Goal: Task Accomplishment & Management: Manage account settings

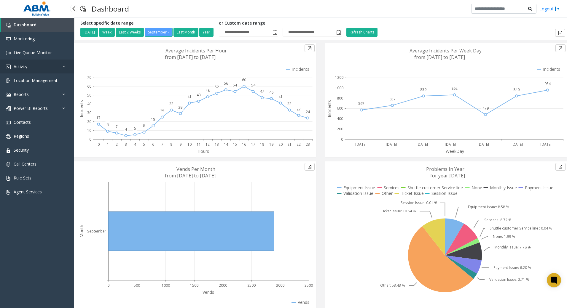
click at [60, 63] on link "Activity" at bounding box center [37, 67] width 74 height 14
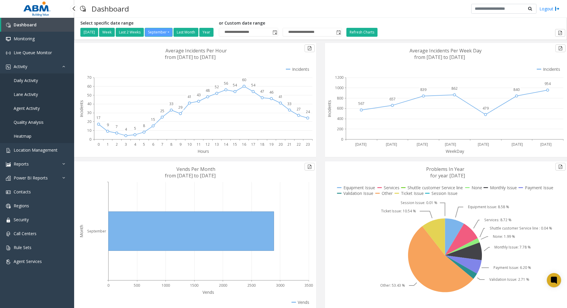
click at [33, 80] on span "Daily Activity" at bounding box center [26, 81] width 24 height 6
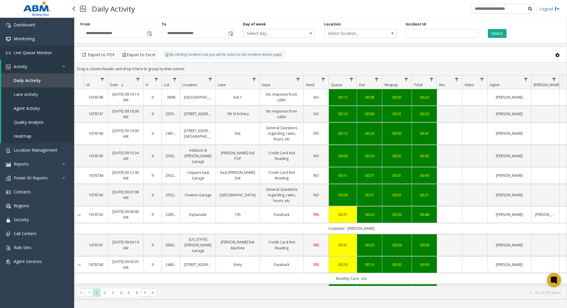
click at [40, 50] on span "Live Queue Monitor" at bounding box center [33, 53] width 38 height 6
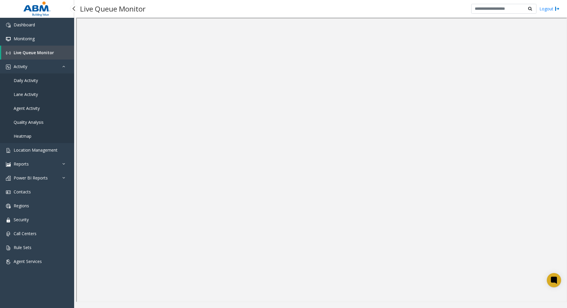
click at [39, 51] on span "Live Queue Monitor" at bounding box center [34, 53] width 40 height 6
click at [37, 151] on span "Location Management" at bounding box center [36, 150] width 44 height 6
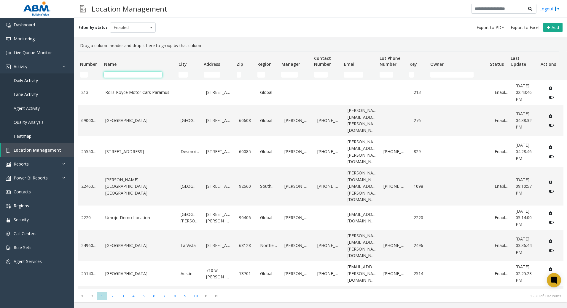
click at [120, 76] on input "Name Filter" at bounding box center [133, 75] width 58 height 6
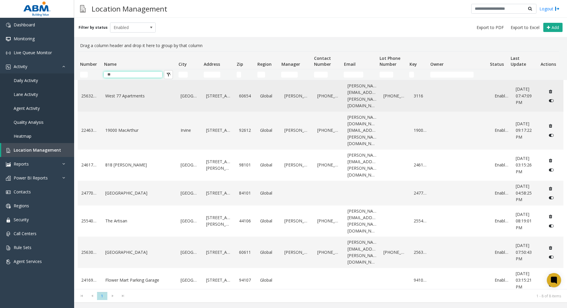
type input "*"
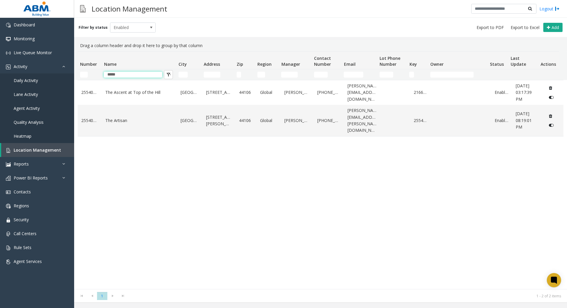
type input "*****"
drag, startPoint x: 127, startPoint y: 198, endPoint x: 129, endPoint y: 192, distance: 6.7
click at [127, 197] on div "25540077 The Ascent at Top of the [GEOGRAPHIC_DATA] [STREET_ADDRESS] Global [PE…" at bounding box center [321, 184] width 486 height 209
click at [113, 118] on link "The Artisan" at bounding box center [139, 120] width 68 height 7
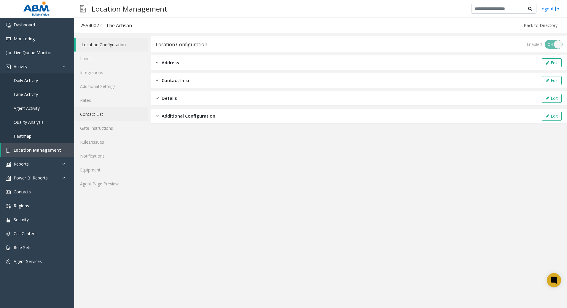
click at [95, 119] on link "Contact List" at bounding box center [111, 114] width 74 height 14
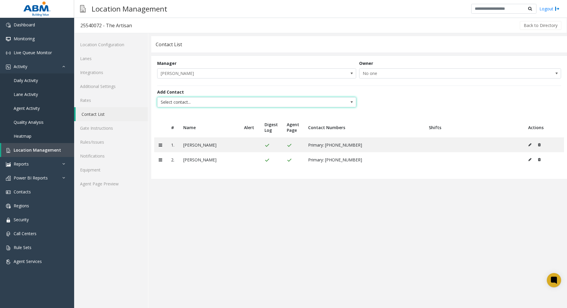
click at [295, 104] on span "Select contact..." at bounding box center [236, 102] width 159 height 9
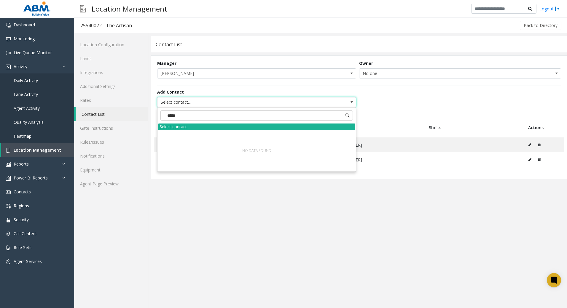
type input "*****"
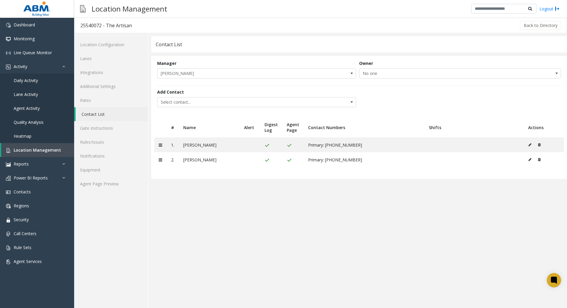
drag, startPoint x: 191, startPoint y: 286, endPoint x: 192, endPoint y: 257, distance: 28.8
click at [191, 285] on app-contact-list "Contact List Manager [PERSON_NAME] Owner No one Add Contact Select contact... #…" at bounding box center [359, 172] width 416 height 272
drag, startPoint x: 30, startPoint y: 193, endPoint x: 45, endPoint y: 188, distance: 15.3
click at [30, 193] on span "Contacts" at bounding box center [22, 192] width 17 height 6
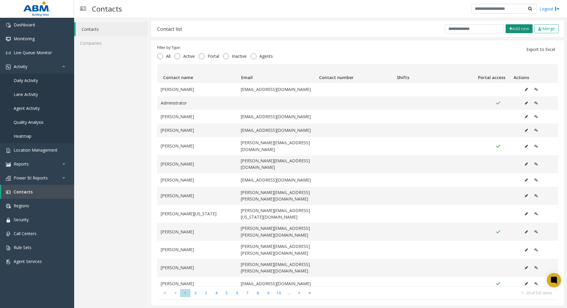
click at [513, 28] on button "Add new" at bounding box center [518, 28] width 27 height 9
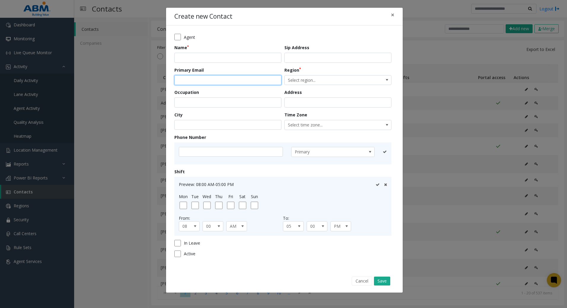
click at [222, 79] on input "email" at bounding box center [227, 80] width 107 height 10
paste input "**********"
type input "**********"
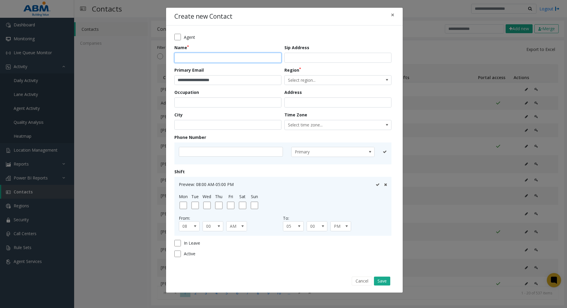
click at [200, 62] on input "text" at bounding box center [227, 58] width 107 height 10
type input "**********"
click at [340, 79] on span "Select region..." at bounding box center [327, 80] width 85 height 9
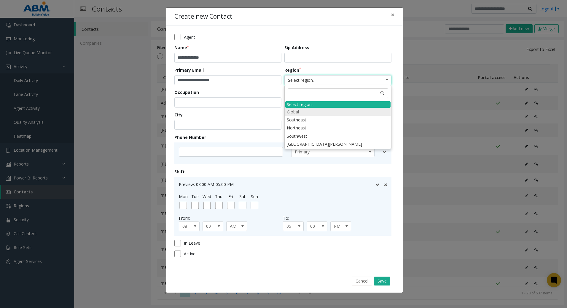
click at [301, 111] on li "Global" at bounding box center [337, 112] width 105 height 8
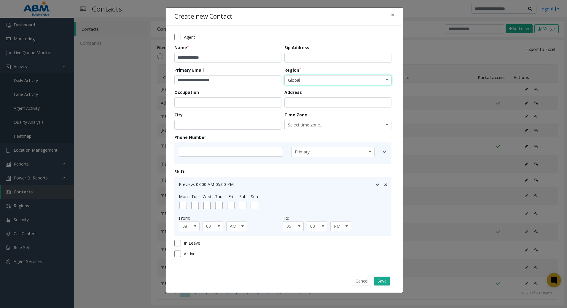
drag, startPoint x: 342, startPoint y: 185, endPoint x: 354, endPoint y: 205, distance: 23.4
click at [342, 183] on div "Preview: 08:00 AM-05:00 PM" at bounding box center [283, 184] width 208 height 6
click at [382, 285] on button "Save" at bounding box center [382, 281] width 16 height 9
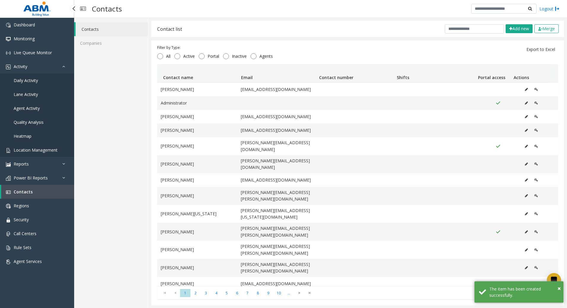
click at [24, 149] on span "Location Management" at bounding box center [36, 150] width 44 height 6
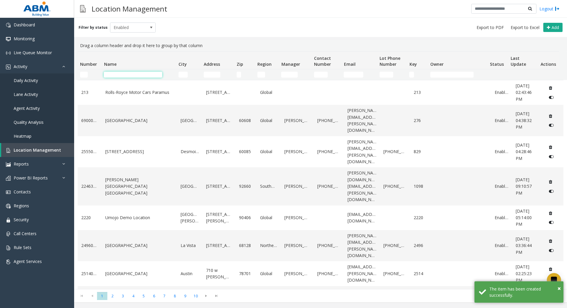
click at [136, 73] on input "Name Filter" at bounding box center [133, 75] width 58 height 6
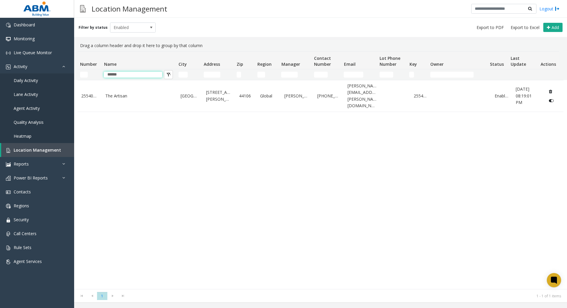
type input "******"
drag, startPoint x: 164, startPoint y: 151, endPoint x: 160, endPoint y: 147, distance: 6.1
click at [163, 151] on div "25540072 The Artisan Cleveland [STREET_ADDRESS][PERSON_NAME] Global [PERSON_NAM…" at bounding box center [321, 184] width 486 height 209
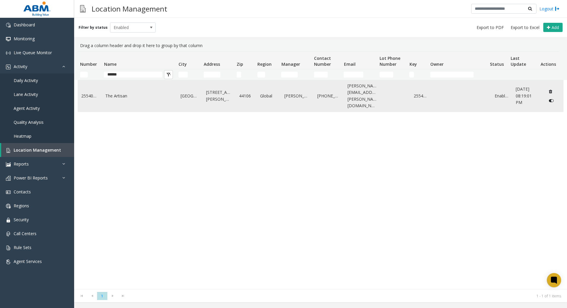
click at [106, 96] on link "The Artisan" at bounding box center [139, 96] width 68 height 7
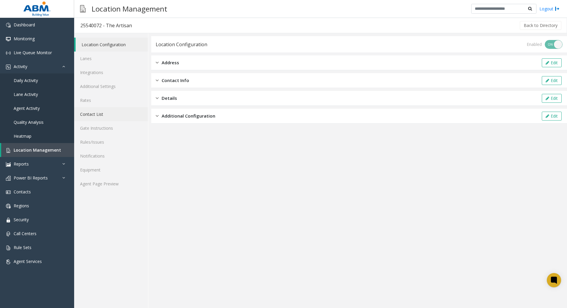
click at [100, 111] on link "Contact List" at bounding box center [111, 114] width 74 height 14
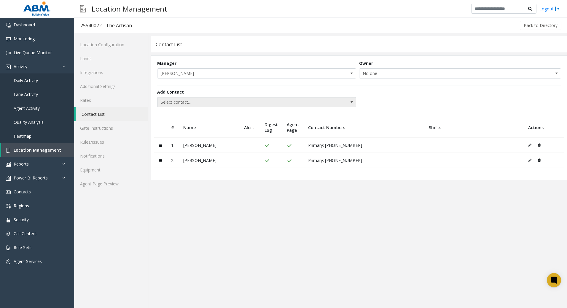
click at [246, 98] on span "Select contact..." at bounding box center [236, 102] width 159 height 9
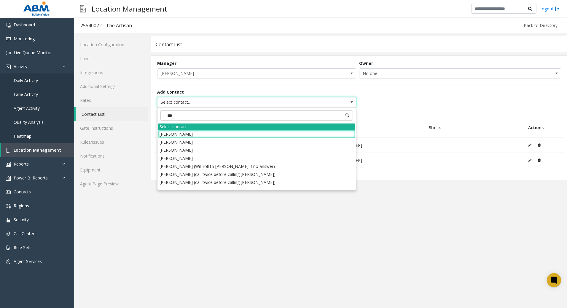
type input "****"
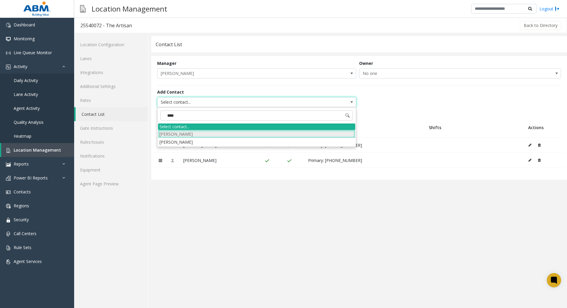
click at [195, 135] on li "[PERSON_NAME]" at bounding box center [256, 134] width 197 height 8
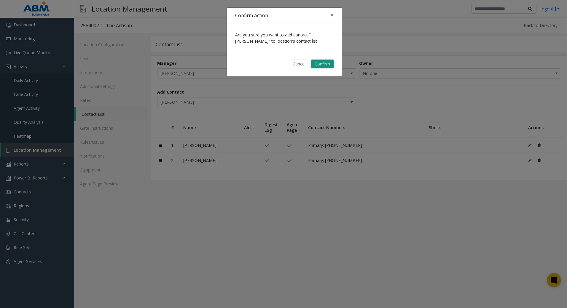
click at [322, 66] on button "Confirm" at bounding box center [322, 64] width 23 height 9
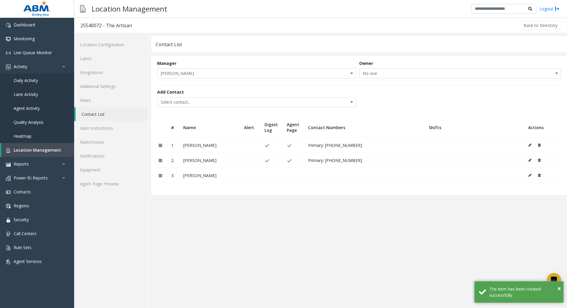
click at [530, 175] on icon at bounding box center [529, 176] width 3 height 4
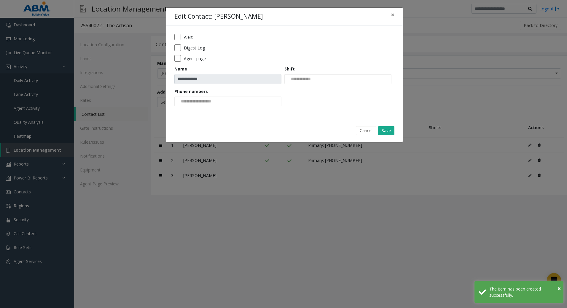
click at [175, 62] on form "**********" at bounding box center [284, 72] width 220 height 77
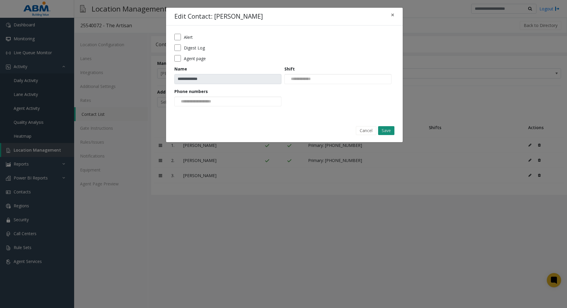
drag, startPoint x: 388, startPoint y: 130, endPoint x: 390, endPoint y: 122, distance: 8.3
click at [387, 129] on button "Save" at bounding box center [386, 130] width 16 height 9
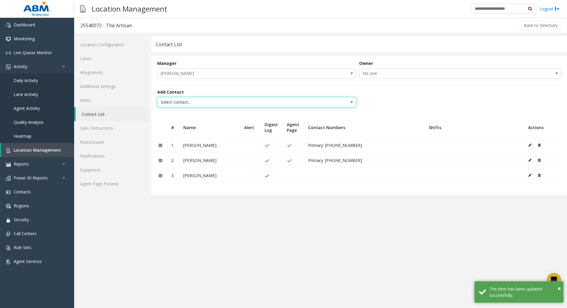
click at [184, 105] on span "Select contact..." at bounding box center [236, 102] width 159 height 9
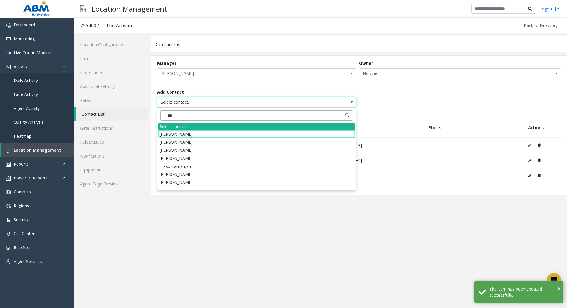
type input "****"
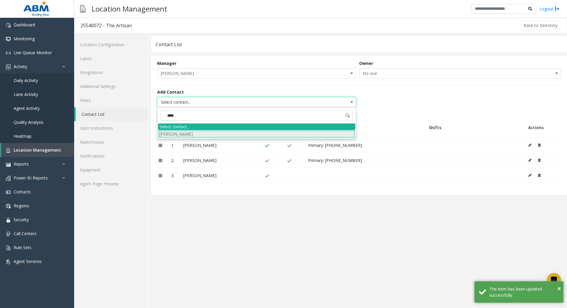
click at [182, 135] on li "[PERSON_NAME]" at bounding box center [256, 134] width 197 height 8
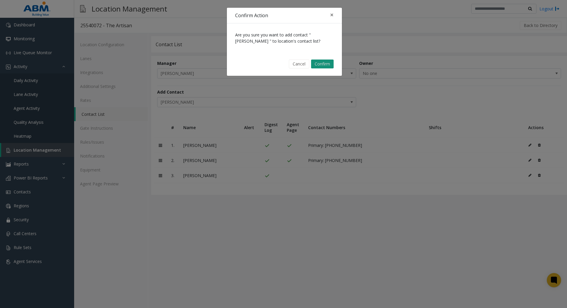
click at [328, 63] on button "Confirm" at bounding box center [322, 64] width 23 height 9
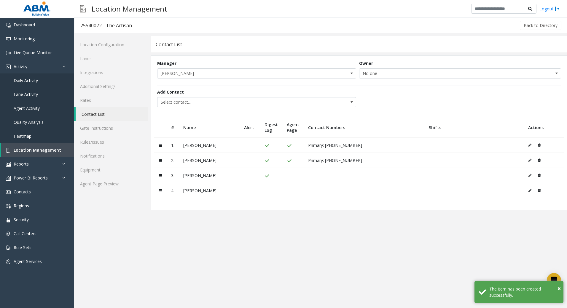
click at [530, 190] on icon at bounding box center [529, 191] width 3 height 4
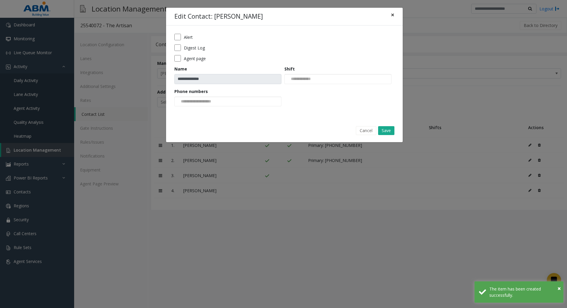
click at [392, 14] on span "×" at bounding box center [393, 15] width 4 height 8
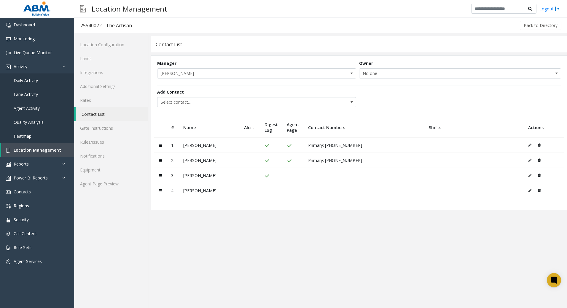
click at [540, 191] on icon at bounding box center [539, 191] width 3 height 4
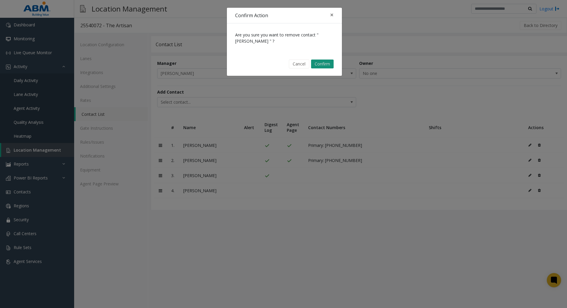
click at [320, 66] on button "Confirm" at bounding box center [322, 64] width 23 height 9
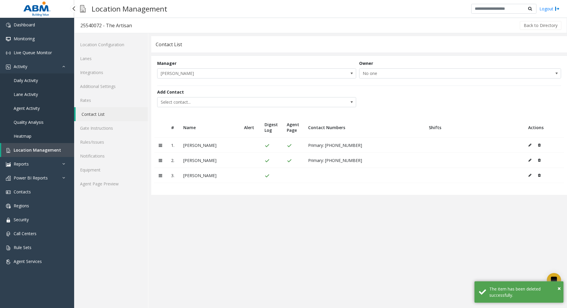
click at [19, 151] on span "Location Management" at bounding box center [37, 150] width 47 height 6
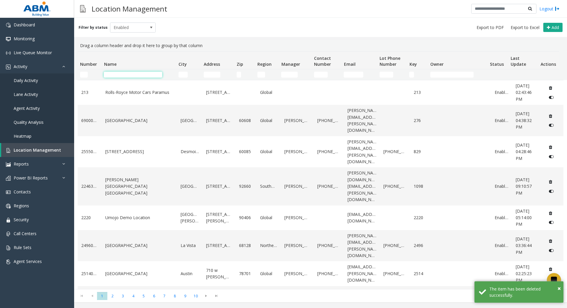
click at [128, 76] on input "Name Filter" at bounding box center [133, 75] width 58 height 6
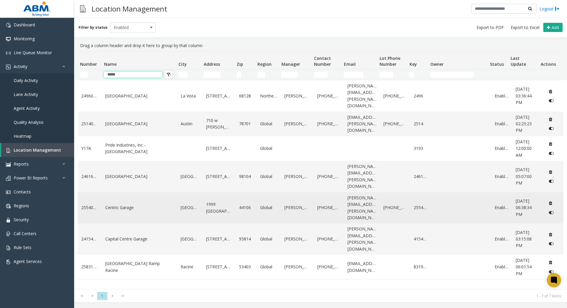
type input "*****"
click at [152, 192] on td "Centric Garage" at bounding box center [139, 207] width 75 height 31
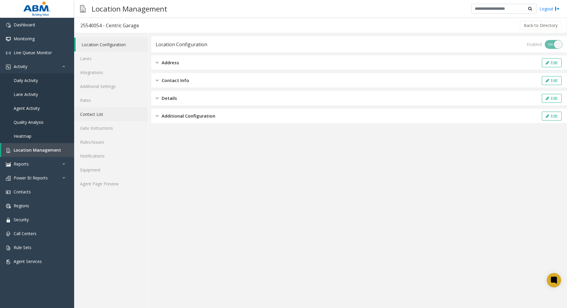
click at [113, 111] on link "Contact List" at bounding box center [111, 114] width 74 height 14
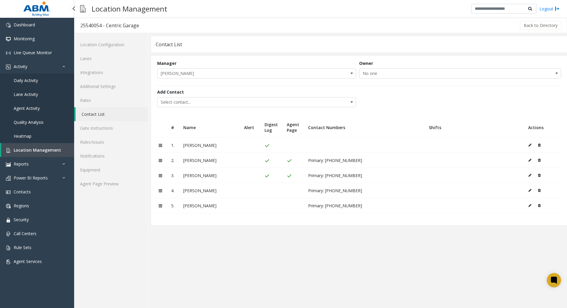
click at [40, 151] on span "Location Management" at bounding box center [37, 150] width 47 height 6
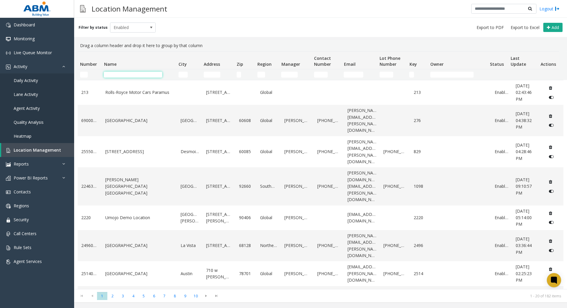
click at [144, 77] on input "Name Filter" at bounding box center [133, 75] width 58 height 6
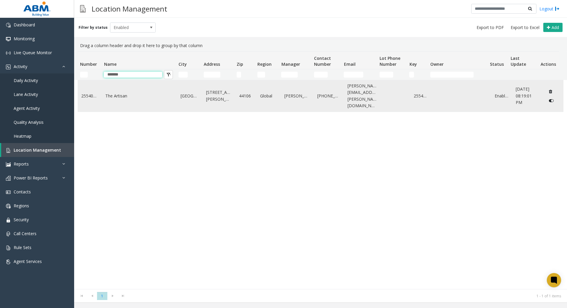
type input "*******"
click at [100, 92] on td "25540072" at bounding box center [90, 95] width 24 height 31
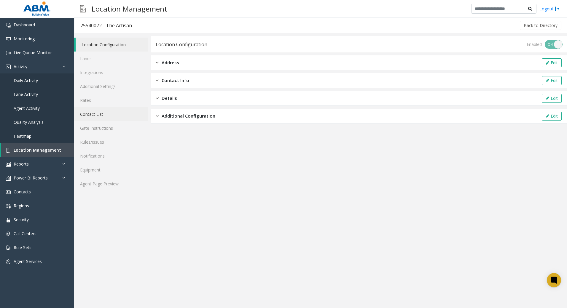
click at [99, 116] on link "Contact List" at bounding box center [111, 114] width 74 height 14
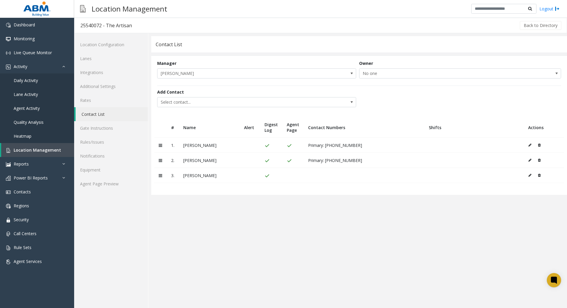
drag, startPoint x: 249, startPoint y: 280, endPoint x: 253, endPoint y: 271, distance: 10.2
click at [236, 271] on app-contact-list "Contact List Manager [PERSON_NAME] Owner No one Add Contact Select contact... #…" at bounding box center [359, 172] width 416 height 272
drag, startPoint x: 316, startPoint y: 261, endPoint x: 303, endPoint y: 258, distance: 14.1
click at [316, 263] on app-contact-list "Contact List Manager [PERSON_NAME] Owner No one Add Contact Select contact... #…" at bounding box center [359, 172] width 416 height 272
click at [33, 78] on span "Daily Activity" at bounding box center [26, 81] width 24 height 6
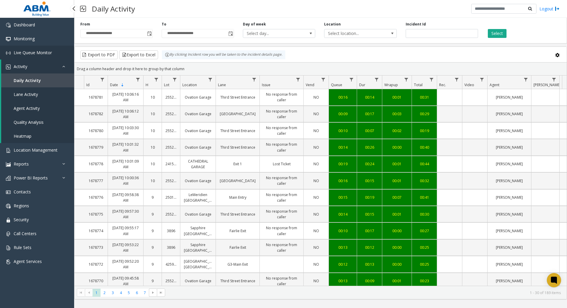
click at [22, 57] on link "Live Queue Monitor" at bounding box center [37, 53] width 74 height 14
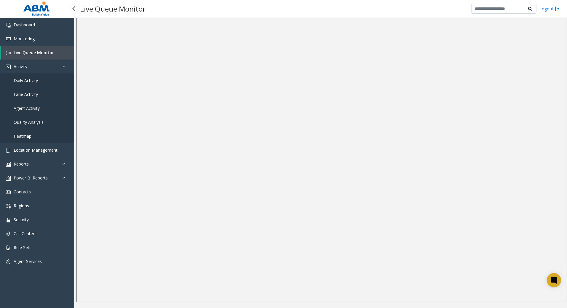
click at [33, 80] on span "Daily Activity" at bounding box center [26, 81] width 24 height 6
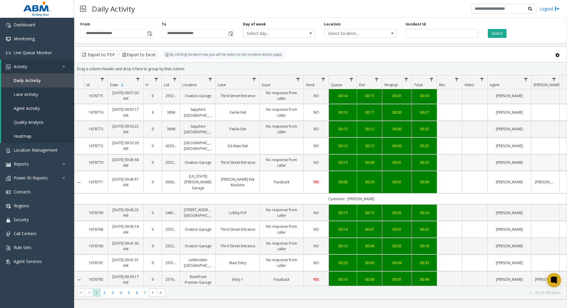
scroll to position [148, 0]
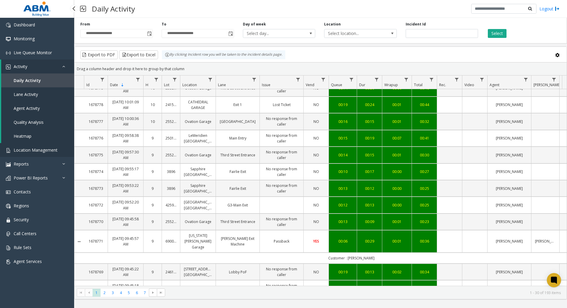
click at [42, 149] on span "Location Management" at bounding box center [36, 150] width 44 height 6
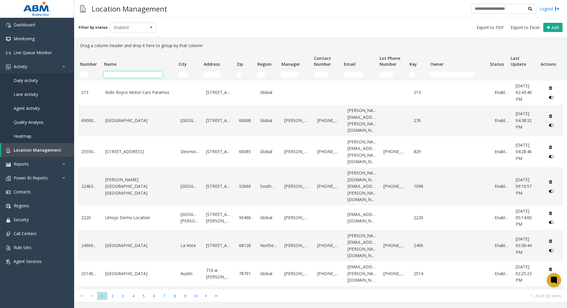
click at [134, 74] on input "Name Filter" at bounding box center [133, 75] width 58 height 6
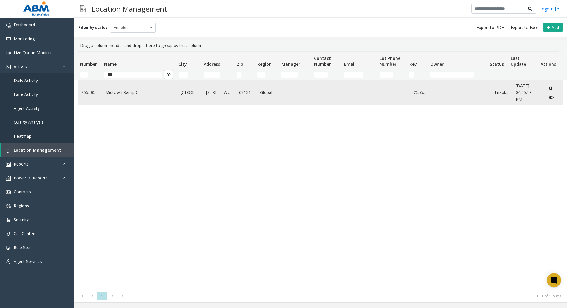
drag, startPoint x: 133, startPoint y: 140, endPoint x: 115, endPoint y: 91, distance: 52.1
click at [130, 133] on div "255585 [GEOGRAPHIC_DATA] [STREET_ADDRESS] Global 255585 Enabled [DATE] 04:25:19…" at bounding box center [321, 184] width 486 height 209
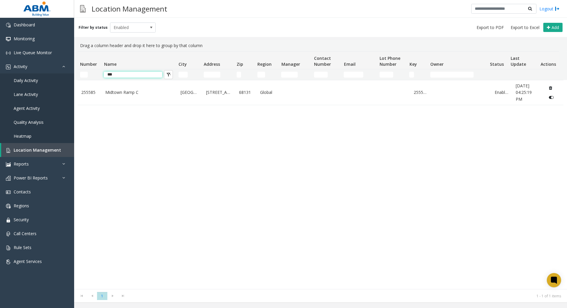
click at [119, 76] on input "***" at bounding box center [133, 75] width 58 height 6
type input "*"
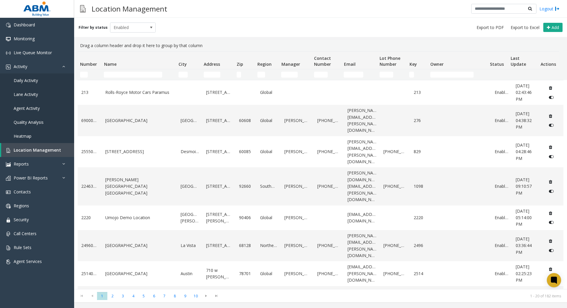
click at [194, 7] on div "Location Management Logout" at bounding box center [320, 9] width 493 height 18
click at [40, 80] on link "Daily Activity" at bounding box center [37, 81] width 74 height 14
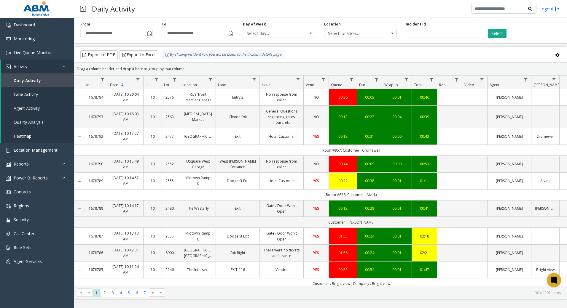
click at [408, 53] on div "Export to PDF Export to Excel By clicking Incident row you will be taken to the…" at bounding box center [320, 54] width 482 height 9
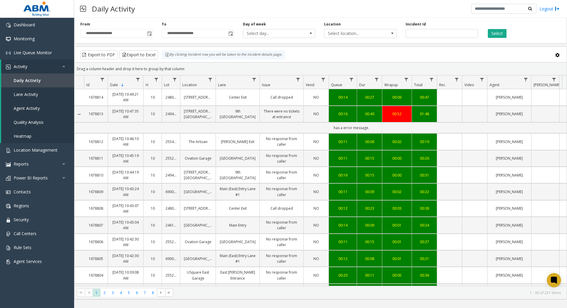
click at [336, 286] on kendo-pager "* * * * * * * * 1 2 3 4 5 6 7 8 1 - 30 of 221 items" at bounding box center [320, 292] width 492 height 13
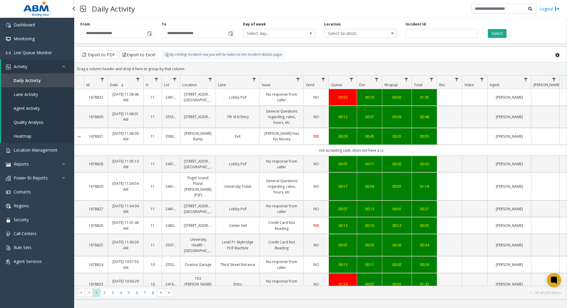
click at [39, 83] on span "Daily Activity" at bounding box center [27, 81] width 27 height 6
click at [31, 150] on span "Location Management" at bounding box center [36, 150] width 44 height 6
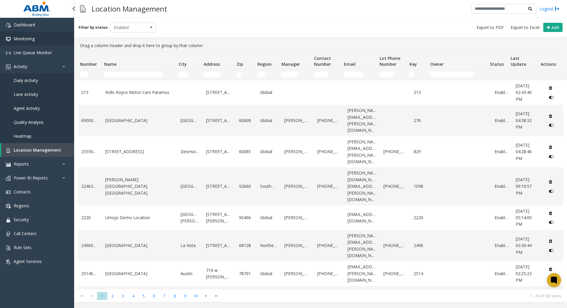
click at [19, 43] on link "Monitoring" at bounding box center [37, 39] width 74 height 14
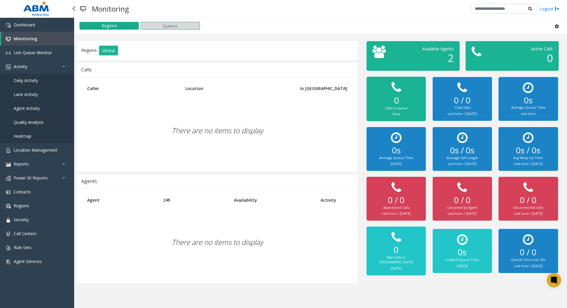
click at [169, 28] on button "Queues" at bounding box center [170, 26] width 59 height 8
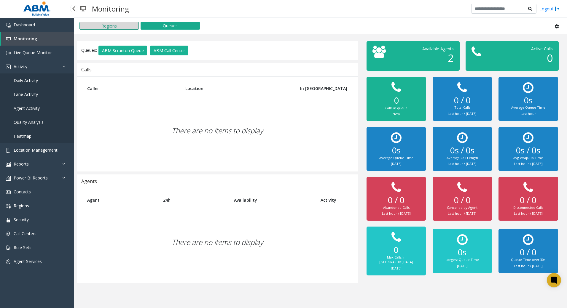
click at [120, 25] on button "Regions" at bounding box center [108, 26] width 59 height 8
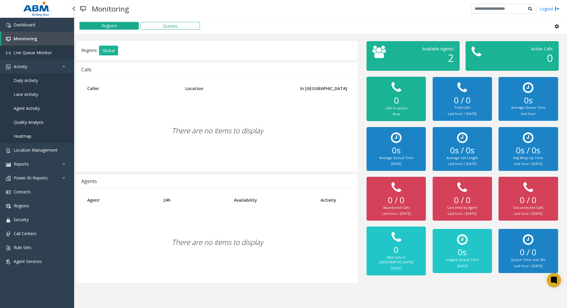
click at [25, 54] on span "Live Queue Monitor" at bounding box center [33, 53] width 38 height 6
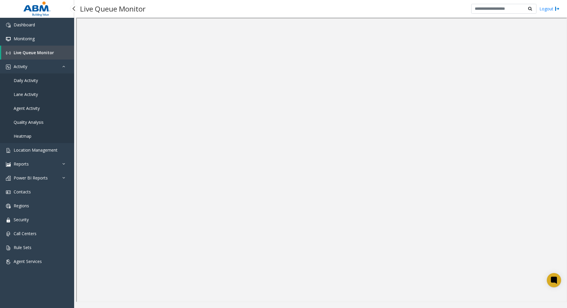
click at [31, 122] on span "Quality Analysis" at bounding box center [29, 122] width 30 height 6
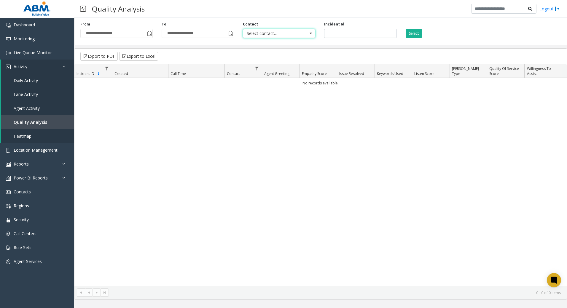
click at [289, 36] on span "Select contact..." at bounding box center [272, 33] width 58 height 8
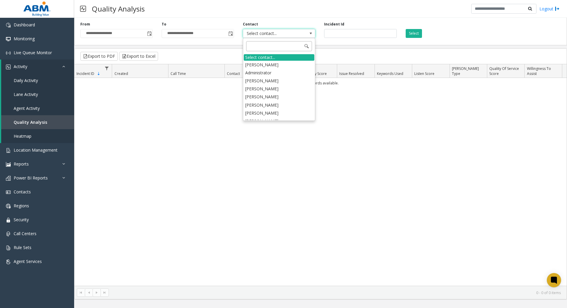
click at [284, 47] on input at bounding box center [279, 46] width 66 height 10
click at [281, 55] on div "Select contact..." at bounding box center [279, 57] width 71 height 7
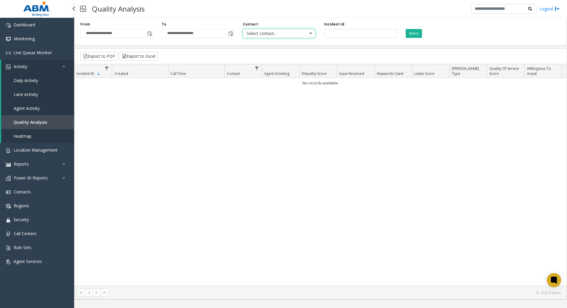
click at [33, 133] on link "Heatmap" at bounding box center [37, 136] width 73 height 14
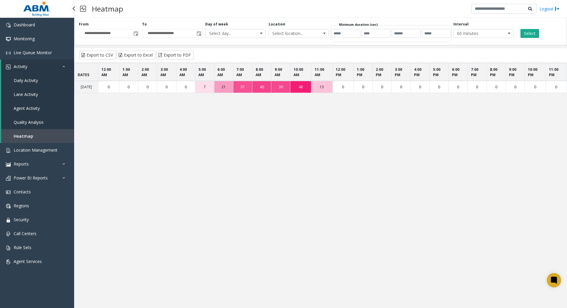
click at [36, 110] on span "Agent Activity" at bounding box center [27, 109] width 26 height 6
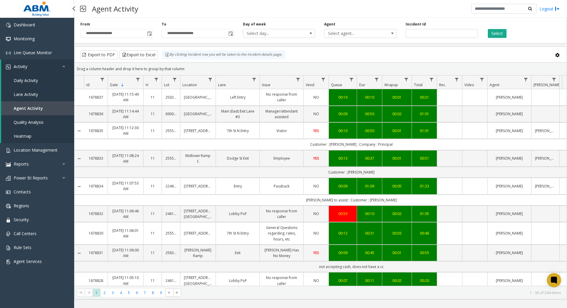
click at [40, 92] on link "Lane Activity" at bounding box center [37, 94] width 73 height 14
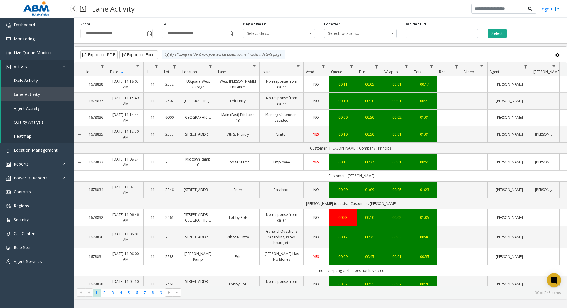
click at [38, 80] on link "Daily Activity" at bounding box center [37, 81] width 73 height 14
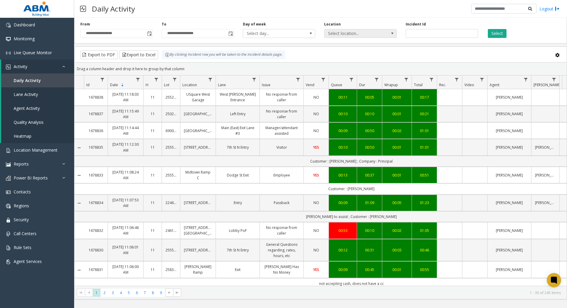
click at [360, 35] on span "Select location..." at bounding box center [353, 33] width 58 height 8
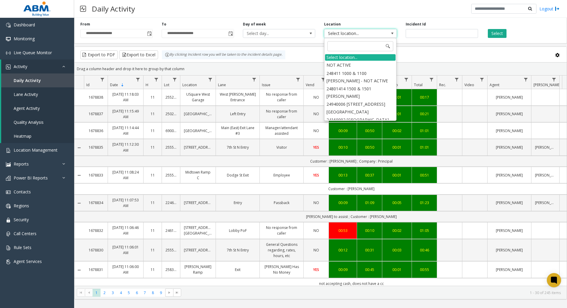
scroll to position [3404, 0]
click at [424, 53] on div "Export to PDF Export to Excel By clicking Incident row you will be taken to the…" at bounding box center [320, 54] width 482 height 9
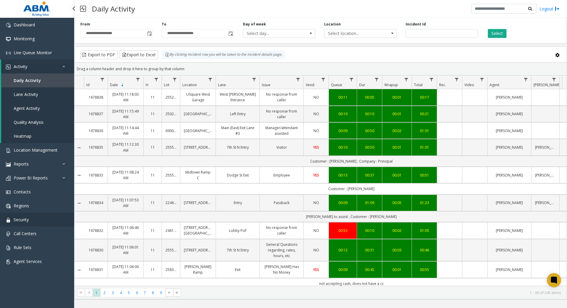
click at [26, 220] on span "Security" at bounding box center [21, 220] width 15 height 6
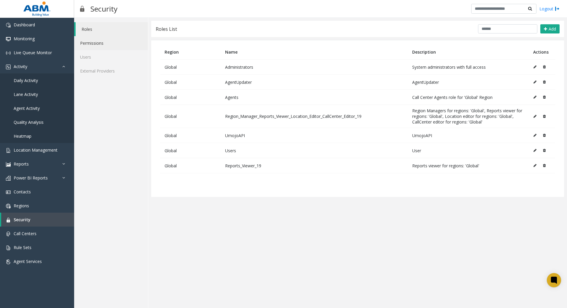
click at [86, 41] on link "Permissions" at bounding box center [111, 43] width 74 height 14
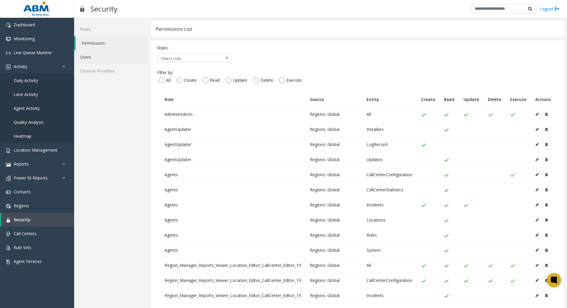
click at [84, 56] on link "Users" at bounding box center [111, 57] width 74 height 14
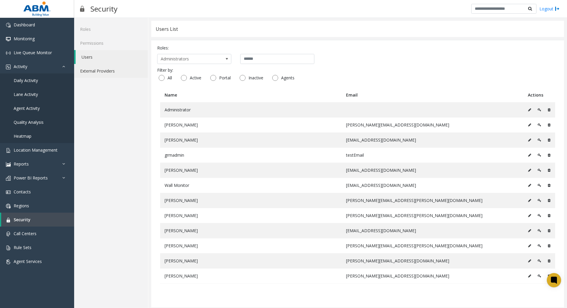
click at [95, 71] on link "External Providers" at bounding box center [111, 71] width 74 height 14
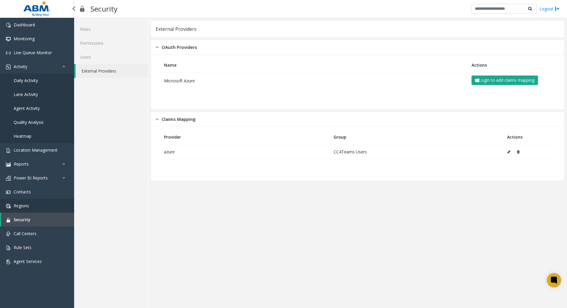
click at [25, 207] on span "Regions" at bounding box center [21, 206] width 15 height 6
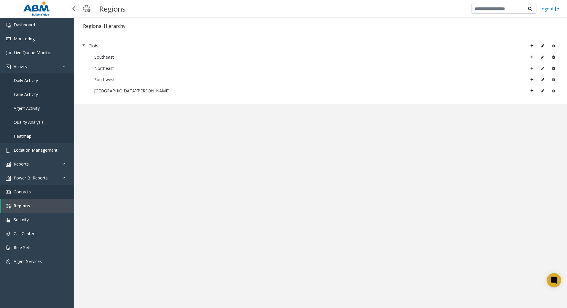
click at [28, 189] on link "Contacts" at bounding box center [37, 192] width 74 height 14
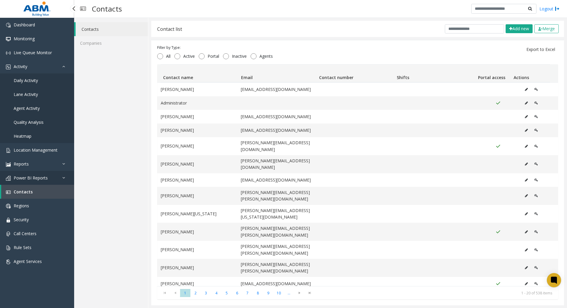
click at [34, 180] on link "Power BI Reports" at bounding box center [37, 178] width 74 height 14
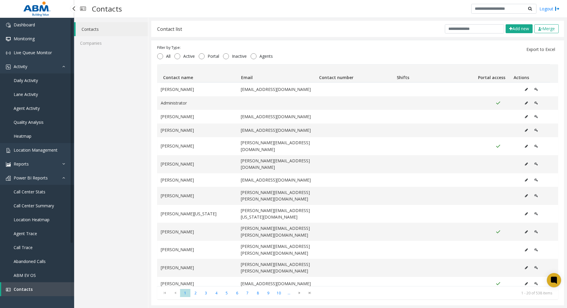
click at [44, 193] on span "Call Center Stats" at bounding box center [30, 192] width 32 height 6
click at [37, 193] on span "Call Center Stats" at bounding box center [30, 192] width 32 height 6
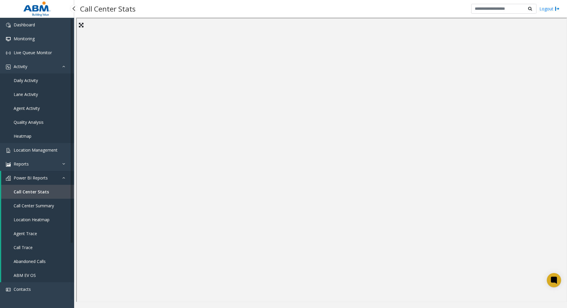
click at [32, 205] on span "Call Center Summary" at bounding box center [34, 206] width 40 height 6
click at [18, 219] on span "Location Heatmap" at bounding box center [32, 220] width 36 height 6
click at [36, 234] on link "Agent Trace" at bounding box center [37, 234] width 73 height 14
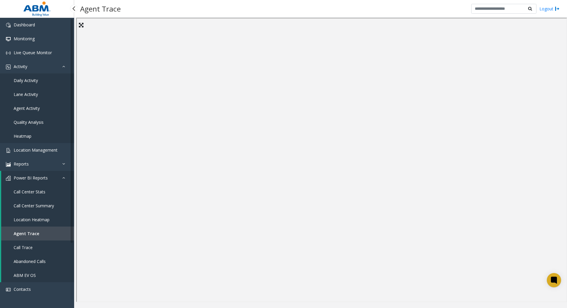
click at [22, 247] on span "Call Trace" at bounding box center [23, 248] width 19 height 6
click at [29, 260] on span "Abandoned Calls" at bounding box center [30, 262] width 32 height 6
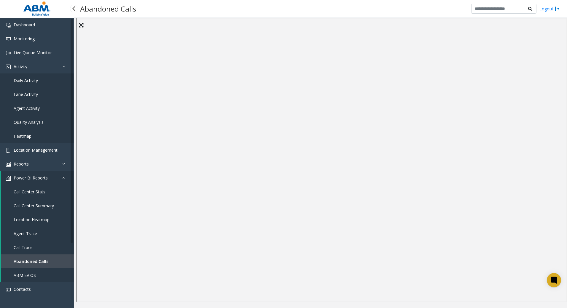
click at [36, 275] on link "ABM EV OS" at bounding box center [37, 276] width 73 height 14
click at [22, 165] on span "Reports" at bounding box center [21, 164] width 15 height 6
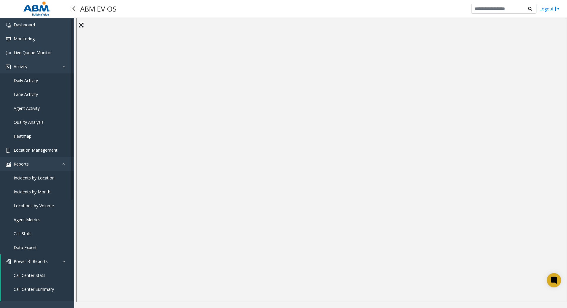
click at [32, 154] on link "Location Management" at bounding box center [37, 150] width 74 height 14
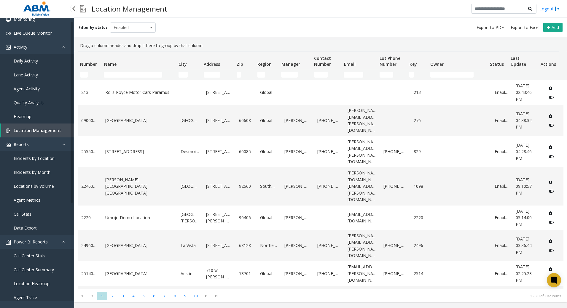
scroll to position [4, 0]
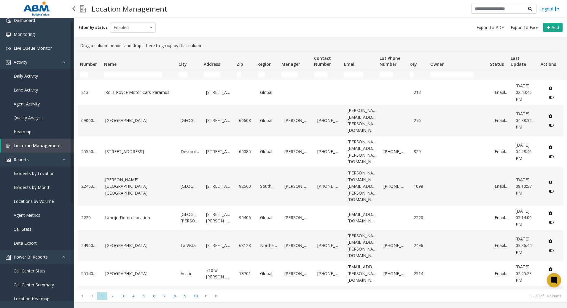
click at [38, 173] on span "Incidents by Location" at bounding box center [34, 174] width 41 height 6
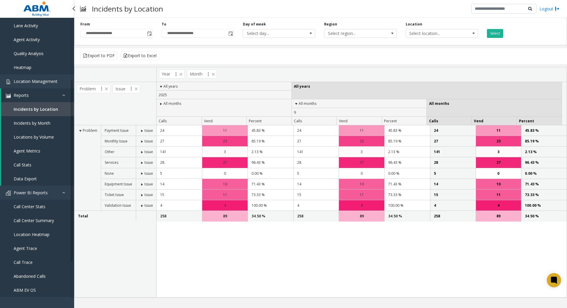
scroll to position [93, 0]
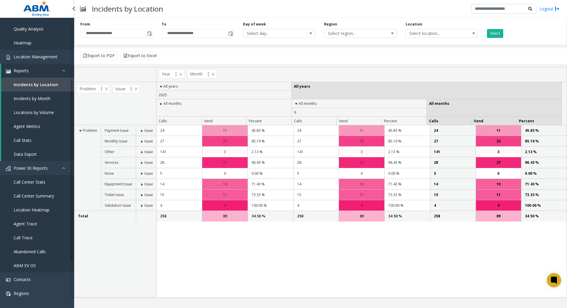
click at [42, 181] on span "Call Center Stats" at bounding box center [30, 182] width 32 height 6
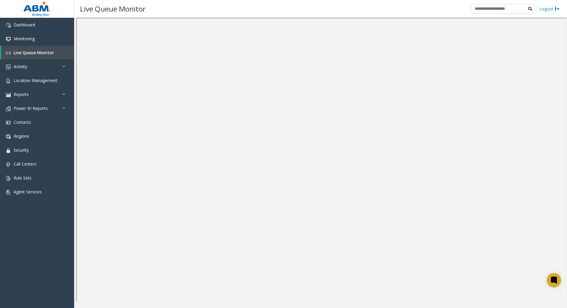
click at [197, 307] on div at bounding box center [320, 163] width 493 height 291
click at [28, 125] on span "Contacts" at bounding box center [22, 122] width 17 height 6
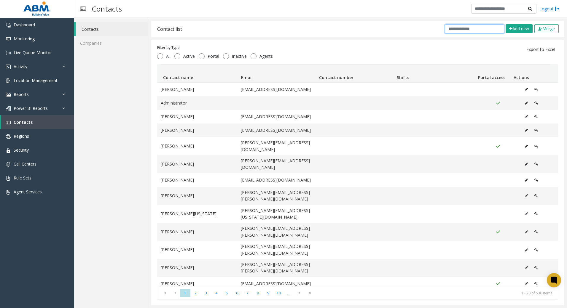
click at [452, 33] on input "text" at bounding box center [474, 28] width 59 height 9
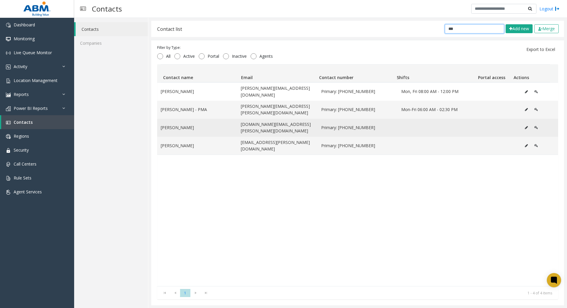
type input "***"
click at [199, 119] on td "Ray Rogers" at bounding box center [197, 128] width 80 height 18
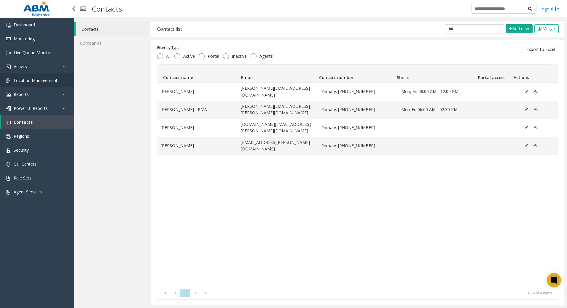
click at [27, 82] on span "Location Management" at bounding box center [36, 81] width 44 height 6
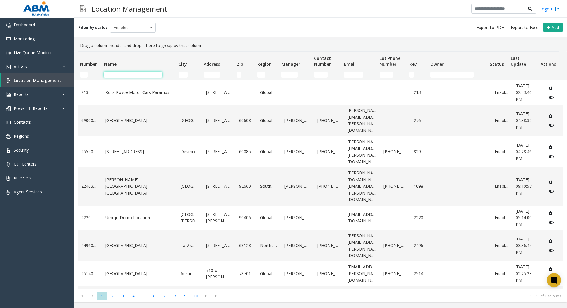
click at [142, 72] on input "Name Filter" at bounding box center [133, 75] width 58 height 6
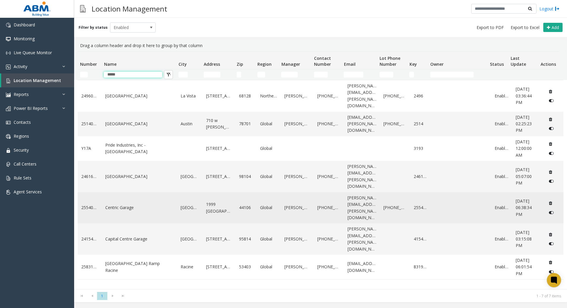
type input "*****"
click at [137, 195] on td "Centric Garage" at bounding box center [139, 207] width 75 height 31
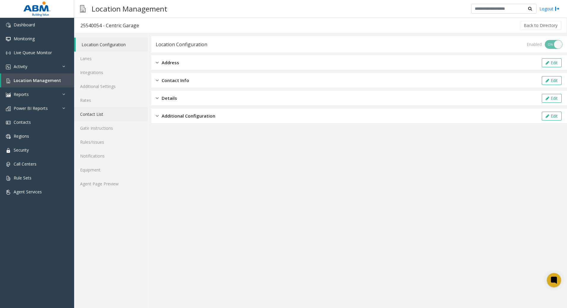
click at [100, 117] on link "Contact List" at bounding box center [111, 114] width 74 height 14
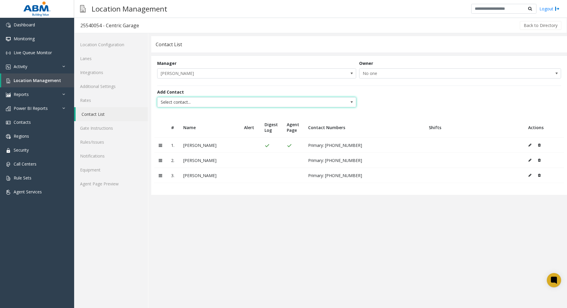
click at [205, 99] on span "Select contact..." at bounding box center [236, 102] width 159 height 9
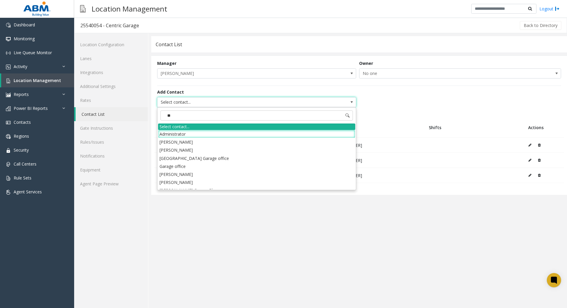
type input "***"
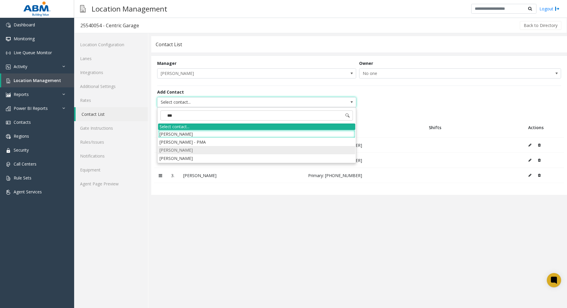
click at [181, 151] on li "[PERSON_NAME]" at bounding box center [256, 150] width 197 height 8
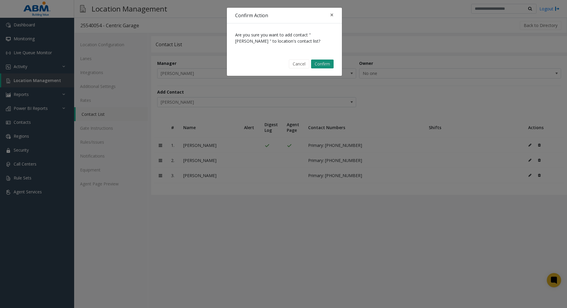
click at [320, 63] on button "Confirm" at bounding box center [322, 64] width 23 height 9
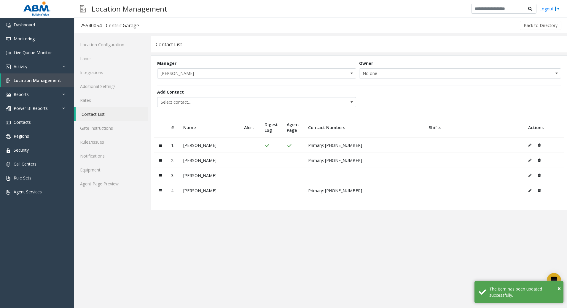
click at [529, 177] on icon at bounding box center [529, 176] width 3 height 4
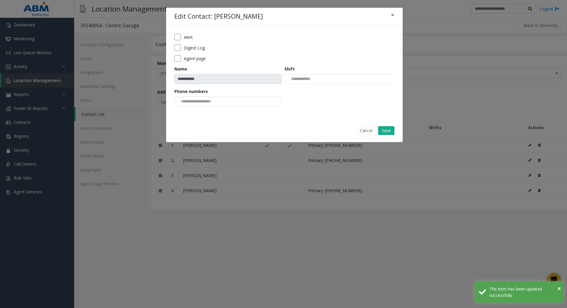
click at [179, 63] on form "**********" at bounding box center [284, 72] width 220 height 77
drag, startPoint x: 242, startPoint y: 106, endPoint x: 239, endPoint y: 106, distance: 3.3
click at [242, 105] on div at bounding box center [227, 102] width 107 height 10
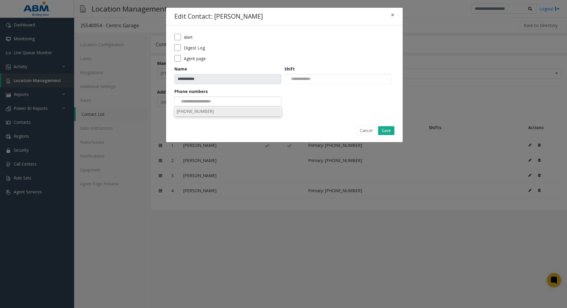
click at [214, 111] on li "216-333-0050" at bounding box center [227, 111] width 105 height 8
click at [386, 130] on button "Save" at bounding box center [386, 130] width 16 height 9
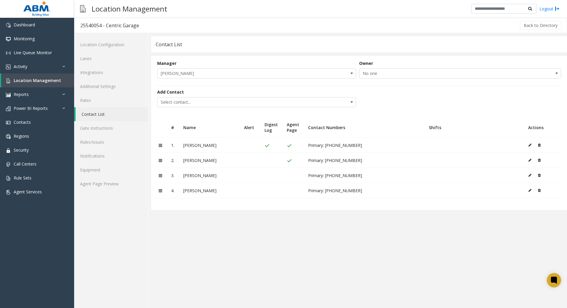
click at [246, 286] on app-contact-list "**********" at bounding box center [359, 172] width 416 height 272
click at [19, 83] on span "Location Management" at bounding box center [37, 81] width 47 height 6
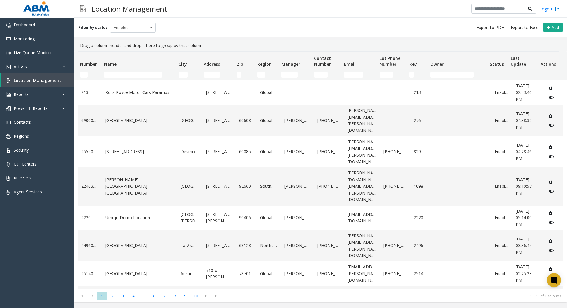
click at [125, 71] on td "Name Filter" at bounding box center [138, 74] width 74 height 11
click at [126, 75] on input "Name Filter" at bounding box center [133, 75] width 58 height 6
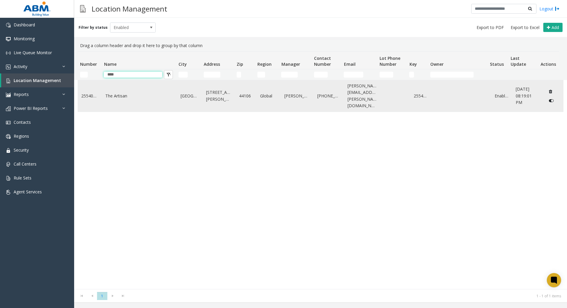
type input "****"
click at [121, 93] on link "The Artisan" at bounding box center [139, 96] width 68 height 7
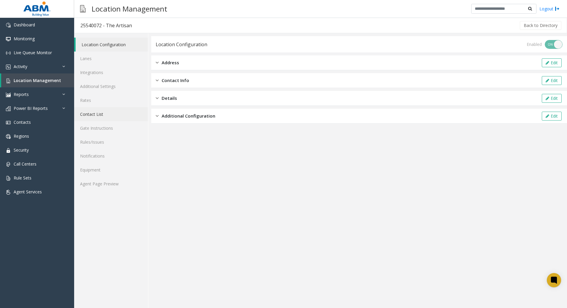
click at [103, 118] on link "Contact List" at bounding box center [111, 114] width 74 height 14
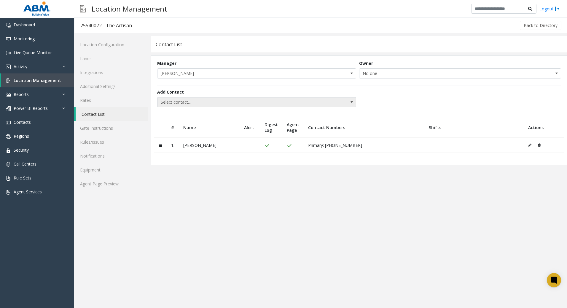
click at [224, 104] on span "Select contact..." at bounding box center [236, 102] width 159 height 9
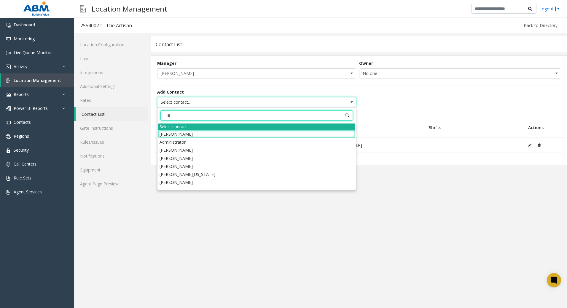
type input "***"
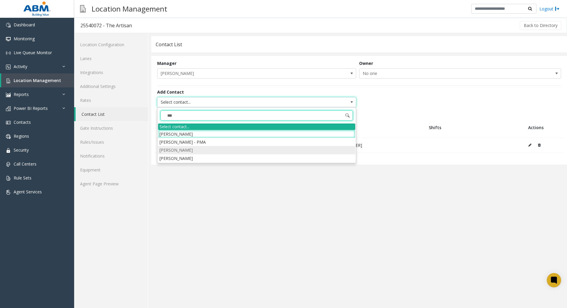
click at [190, 149] on li "[PERSON_NAME]" at bounding box center [256, 150] width 197 height 8
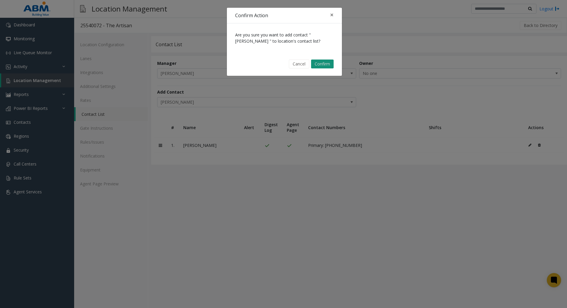
click at [324, 62] on button "Confirm" at bounding box center [322, 64] width 23 height 9
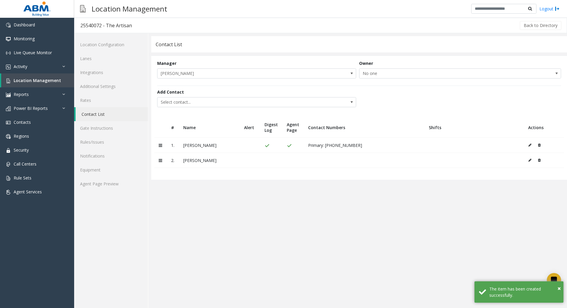
click at [532, 162] on button at bounding box center [531, 160] width 7 height 9
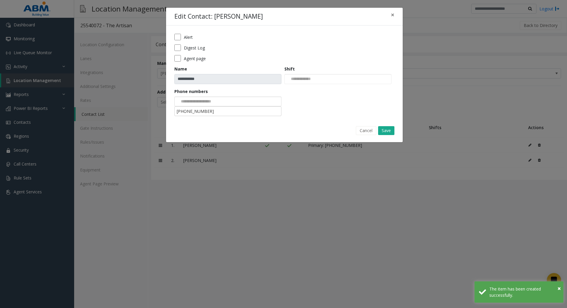
click at [248, 103] on div at bounding box center [227, 102] width 107 height 10
click at [219, 112] on li "216-333-0050" at bounding box center [227, 111] width 105 height 8
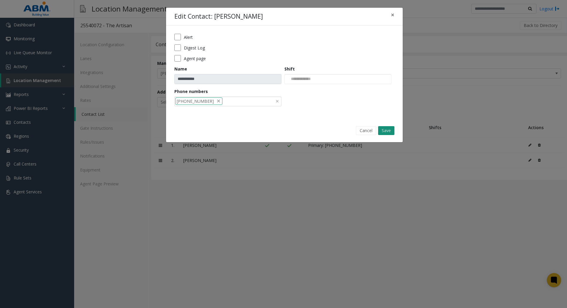
click at [389, 131] on button "Save" at bounding box center [386, 130] width 16 height 9
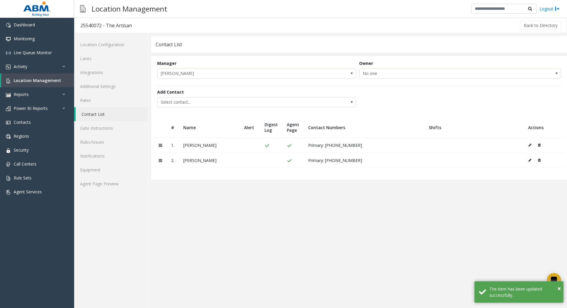
click at [377, 198] on app-contact-list "**********" at bounding box center [359, 172] width 416 height 272
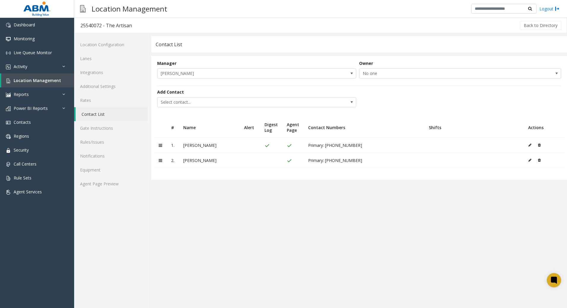
click at [298, 271] on app-contact-list "**********" at bounding box center [359, 172] width 416 height 272
click at [127, 184] on link "Agent Page Preview" at bounding box center [111, 184] width 74 height 14
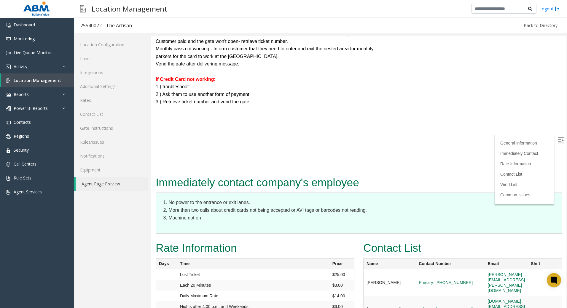
scroll to position [563, 0]
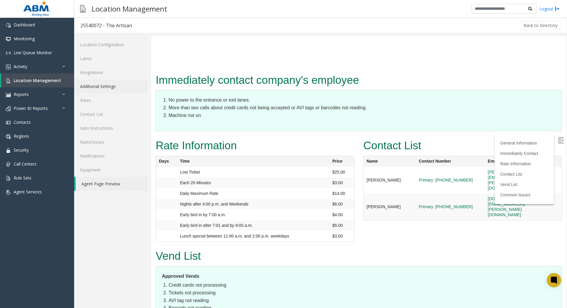
click at [96, 89] on link "Additional Settings" at bounding box center [111, 86] width 74 height 14
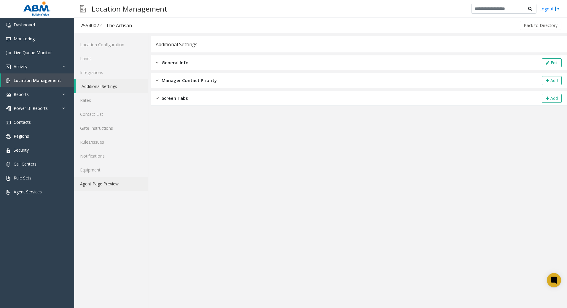
click at [110, 187] on link "Agent Page Preview" at bounding box center [111, 184] width 74 height 14
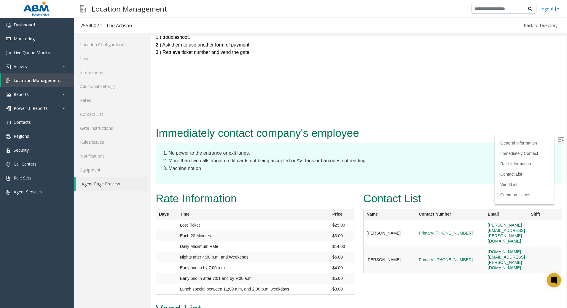
scroll to position [593, 0]
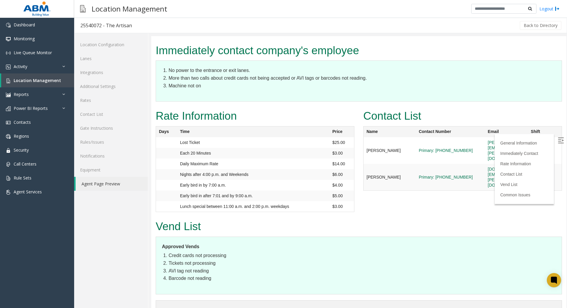
drag, startPoint x: 369, startPoint y: 254, endPoint x: 363, endPoint y: 248, distance: 8.8
click at [371, 267] on li "AVI tag not reading" at bounding box center [361, 271] width 387 height 8
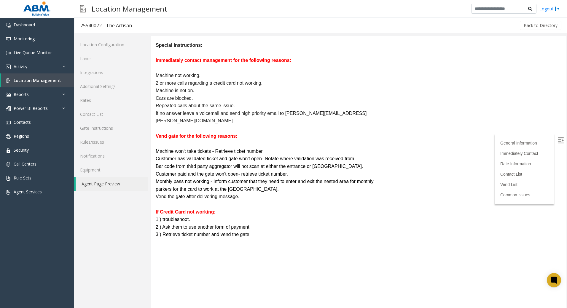
scroll to position [296, 0]
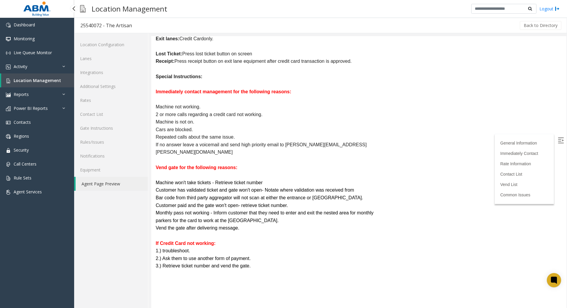
click at [33, 82] on span "Location Management" at bounding box center [37, 81] width 47 height 6
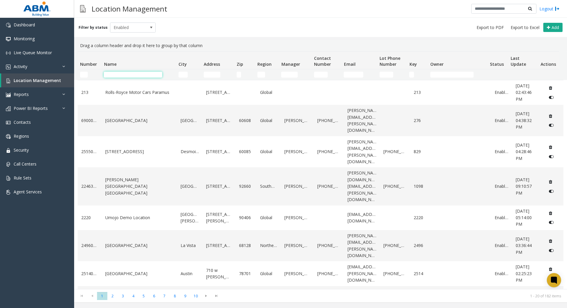
click at [110, 74] on input "Name Filter" at bounding box center [133, 75] width 58 height 6
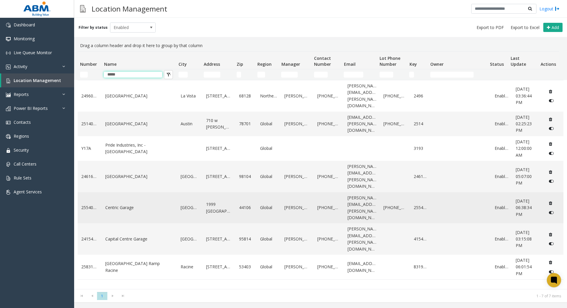
type input "*****"
click at [124, 205] on link "Centric Garage" at bounding box center [139, 208] width 68 height 7
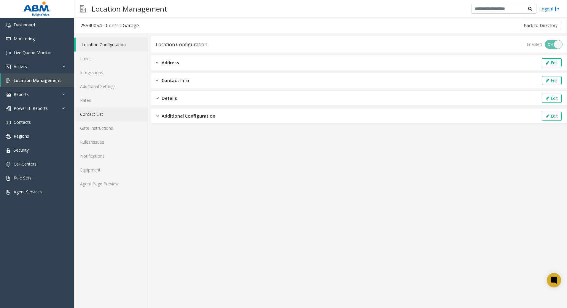
click at [113, 118] on link "Contact List" at bounding box center [111, 114] width 74 height 14
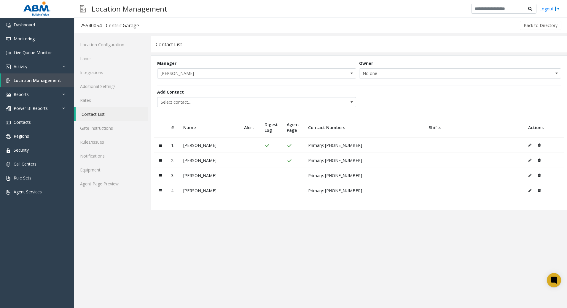
click at [530, 161] on icon at bounding box center [529, 161] width 3 height 4
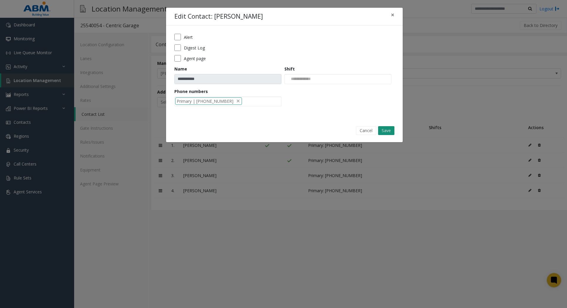
click at [384, 132] on button "Save" at bounding box center [386, 130] width 16 height 9
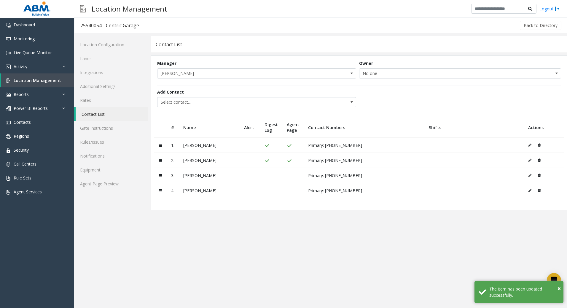
click at [531, 161] on button at bounding box center [531, 160] width 7 height 9
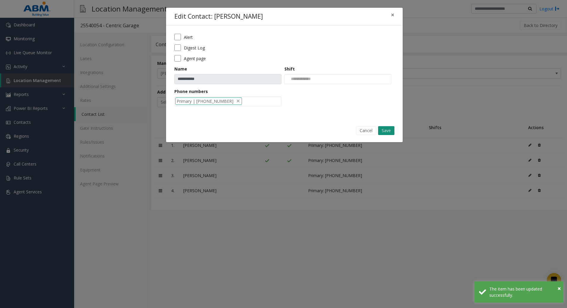
click at [383, 128] on button "Save" at bounding box center [386, 130] width 16 height 9
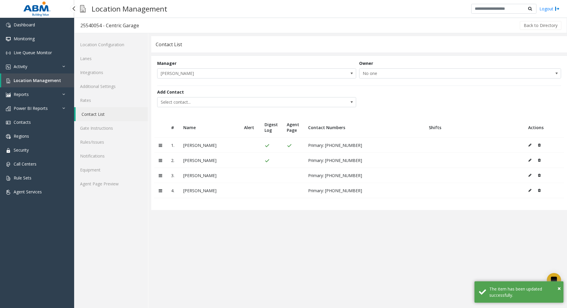
click at [30, 82] on span "Location Management" at bounding box center [37, 81] width 47 height 6
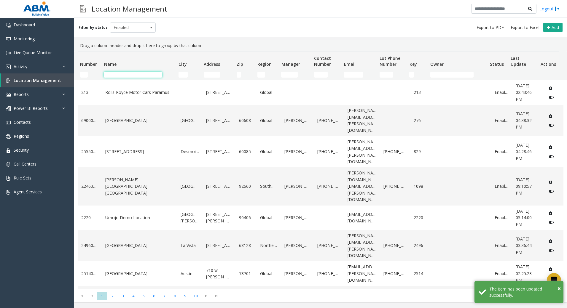
click at [150, 74] on input "Name Filter" at bounding box center [133, 75] width 58 height 6
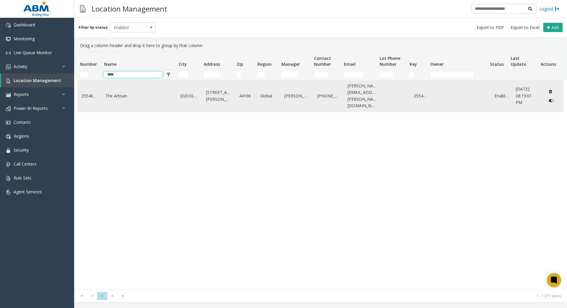
type input "****"
click at [147, 95] on link "The Artisan" at bounding box center [139, 96] width 68 height 7
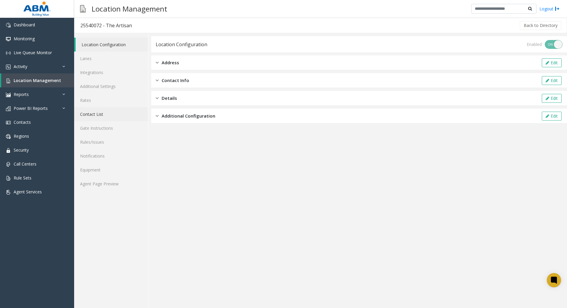
click at [90, 112] on link "Contact List" at bounding box center [111, 114] width 74 height 14
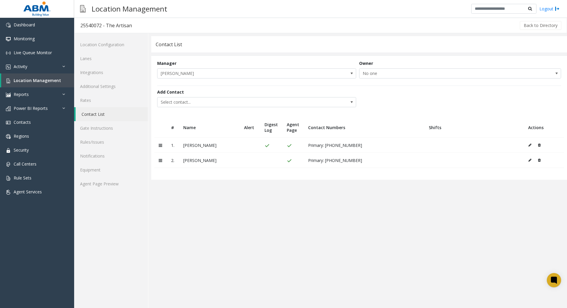
click at [531, 159] on button at bounding box center [531, 160] width 7 height 9
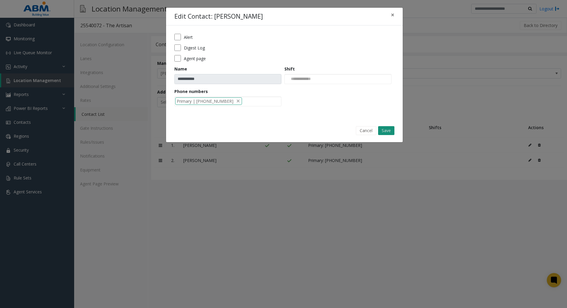
click at [390, 132] on button "Save" at bounding box center [386, 130] width 16 height 9
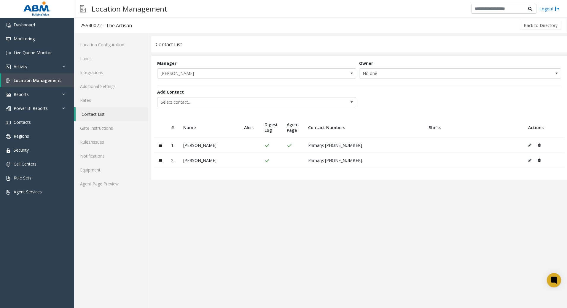
click at [395, 277] on app-contact-list "**********" at bounding box center [359, 172] width 416 height 272
click at [530, 160] on icon at bounding box center [529, 161] width 3 height 4
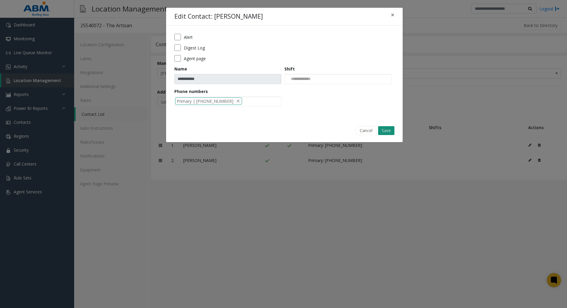
click at [388, 129] on button "Save" at bounding box center [386, 130] width 16 height 9
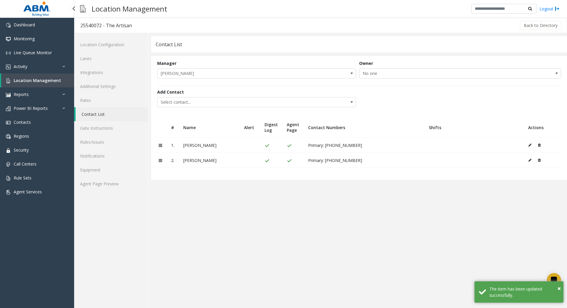
click at [27, 82] on span "Location Management" at bounding box center [37, 81] width 47 height 6
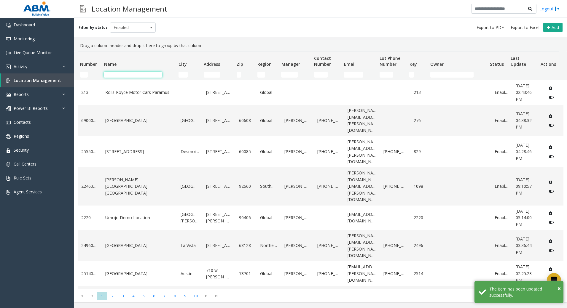
click at [129, 77] on input "Name Filter" at bounding box center [133, 75] width 58 height 6
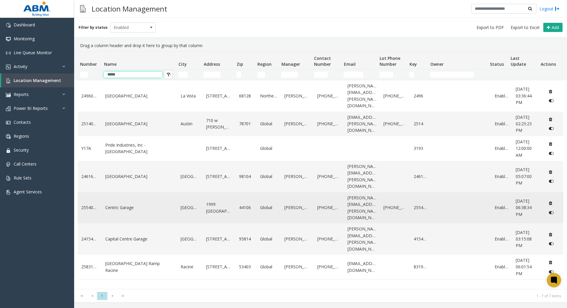
type input "*****"
click at [141, 205] on link "Centric Garage" at bounding box center [139, 208] width 68 height 7
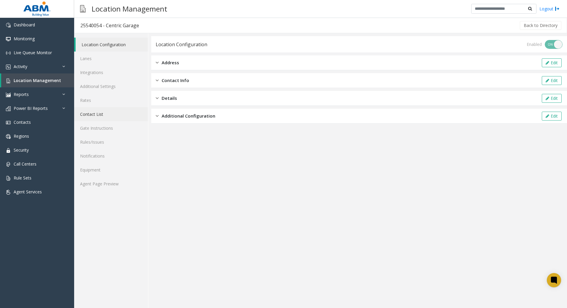
click at [106, 109] on link "Contact List" at bounding box center [111, 114] width 74 height 14
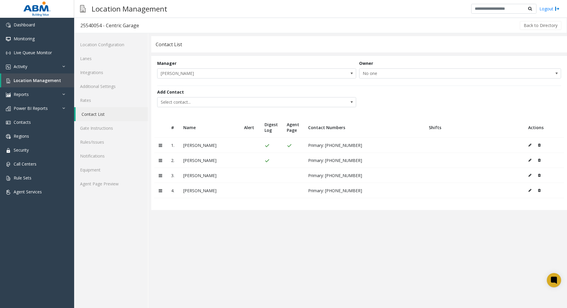
click at [529, 160] on icon at bounding box center [529, 161] width 3 height 4
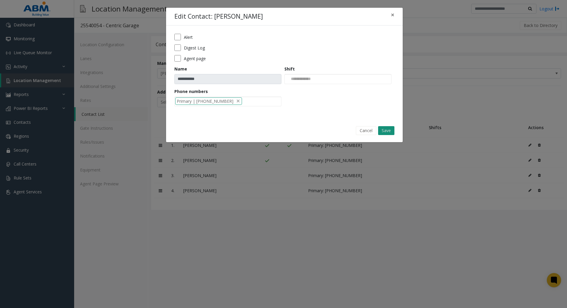
click at [392, 132] on button "Save" at bounding box center [386, 130] width 16 height 9
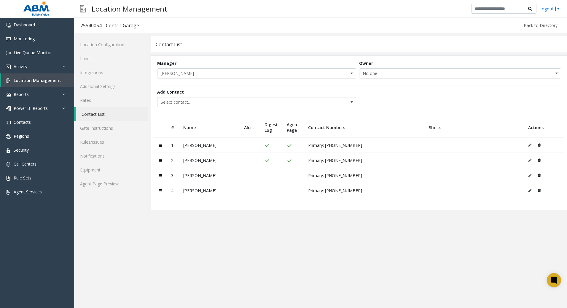
drag, startPoint x: 189, startPoint y: 285, endPoint x: 192, endPoint y: 281, distance: 4.9
click at [191, 281] on app-contact-list "**********" at bounding box center [359, 172] width 416 height 272
click at [92, 185] on link "Agent Page Preview" at bounding box center [111, 184] width 74 height 14
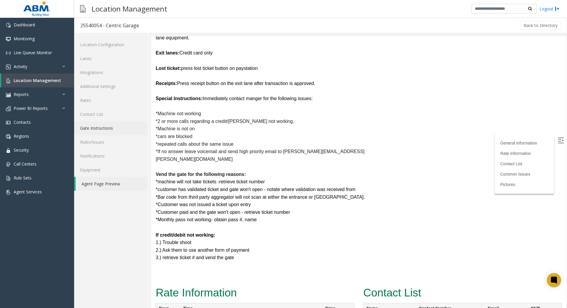
scroll to position [148, 0]
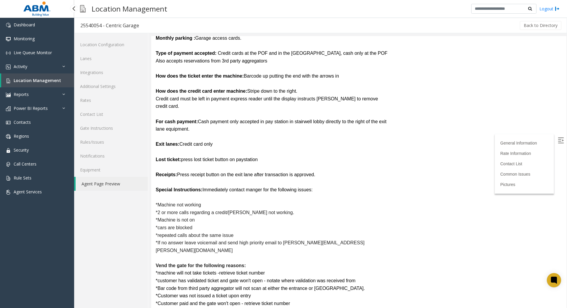
click at [21, 83] on span "Location Management" at bounding box center [37, 81] width 47 height 6
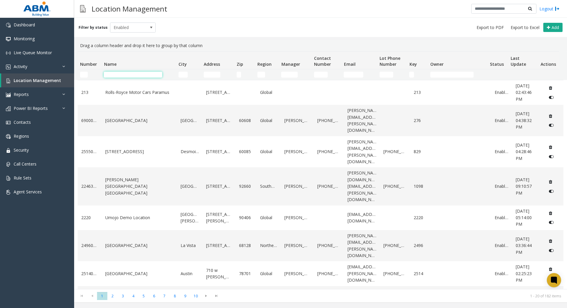
click at [154, 72] on input "Name Filter" at bounding box center [133, 75] width 58 height 6
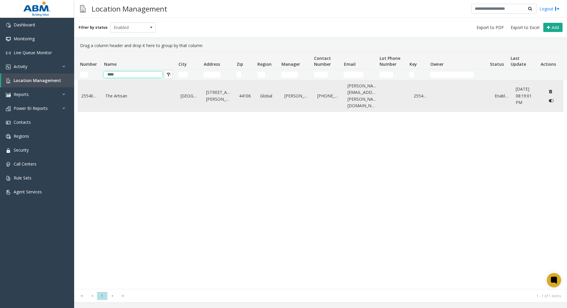
type input "****"
click at [146, 96] on td "The Artisan" at bounding box center [139, 95] width 75 height 31
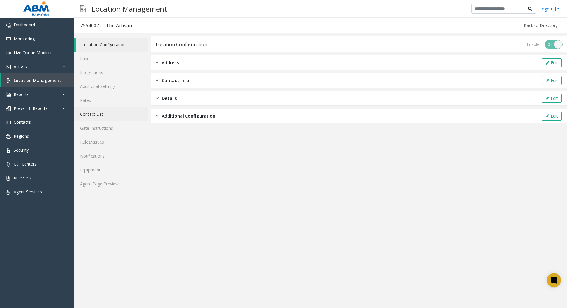
click at [104, 116] on link "Contact List" at bounding box center [111, 114] width 74 height 14
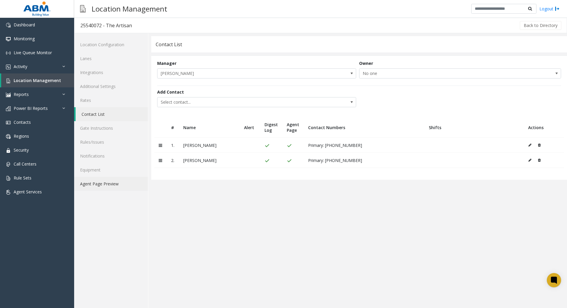
click at [102, 184] on link "Agent Page Preview" at bounding box center [111, 184] width 74 height 14
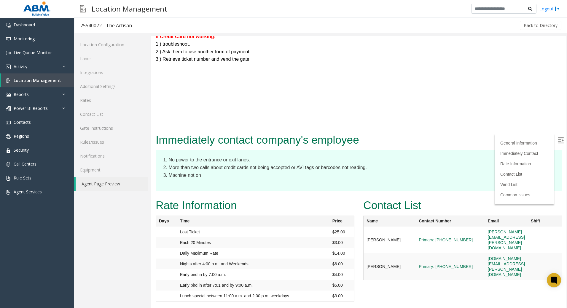
scroll to position [593, 0]
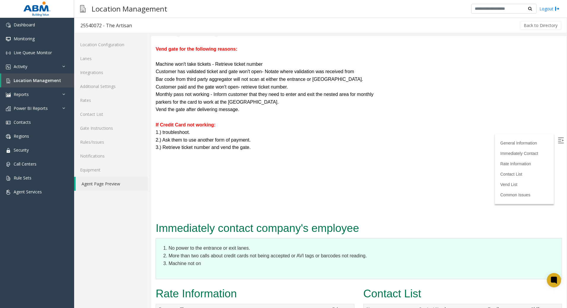
drag, startPoint x: 325, startPoint y: 202, endPoint x: 318, endPoint y: 201, distance: 6.4
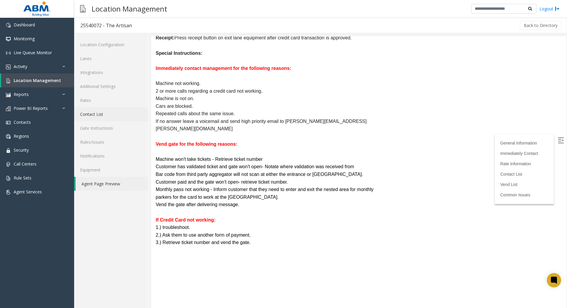
scroll to position [312, 0]
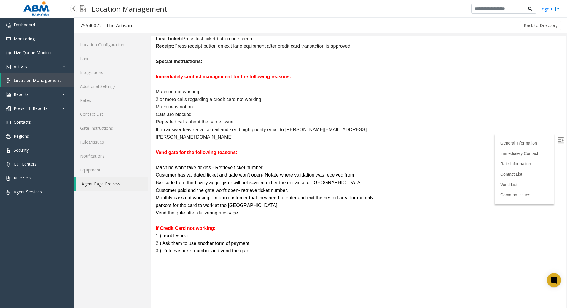
click at [29, 81] on span "Location Management" at bounding box center [37, 81] width 47 height 6
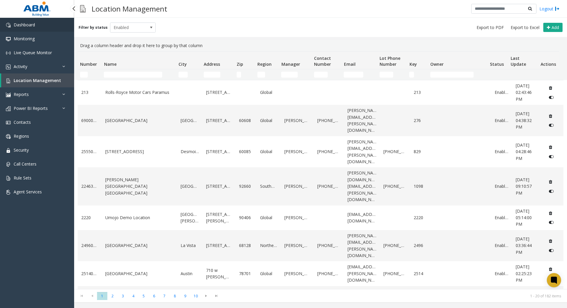
click at [8, 26] on img at bounding box center [8, 25] width 5 height 5
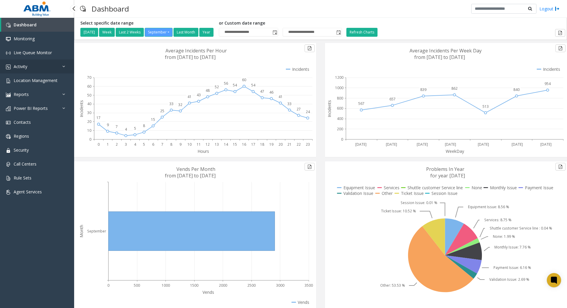
click at [28, 67] on link "Activity" at bounding box center [37, 67] width 74 height 14
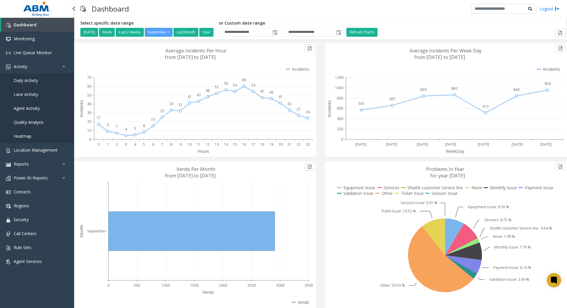
click at [30, 80] on span "Daily Activity" at bounding box center [26, 81] width 24 height 6
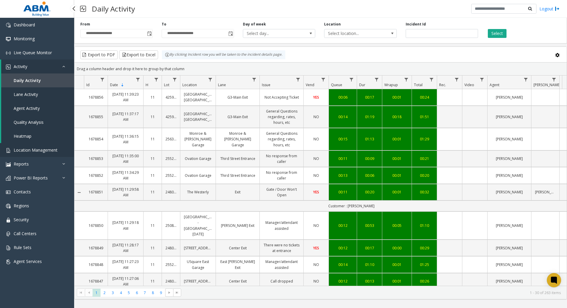
click at [43, 151] on span "Location Management" at bounding box center [36, 150] width 44 height 6
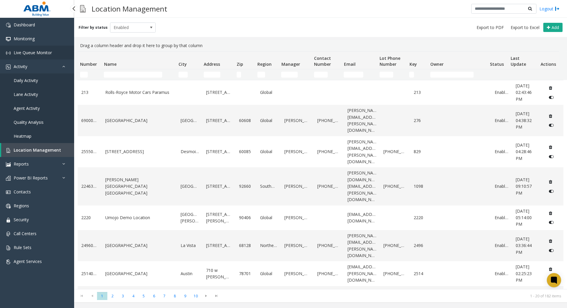
click at [30, 51] on span "Live Queue Monitor" at bounding box center [33, 53] width 38 height 6
